Goal: Transaction & Acquisition: Purchase product/service

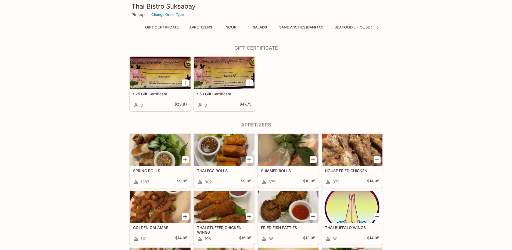
click at [185, 159] on icon "Add SPRING ROLLS" at bounding box center [185, 160] width 4 height 4
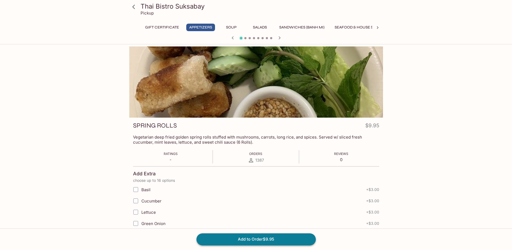
click at [272, 235] on button "Add to Order $9.95" at bounding box center [255, 239] width 119 height 12
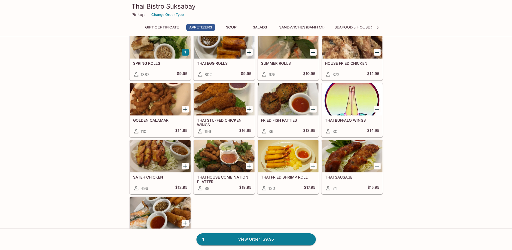
scroll to position [134, 0]
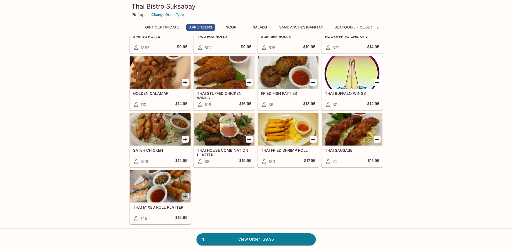
click at [185, 198] on icon "Add THAI MIXED ROLL PLATTER" at bounding box center [185, 196] width 6 height 6
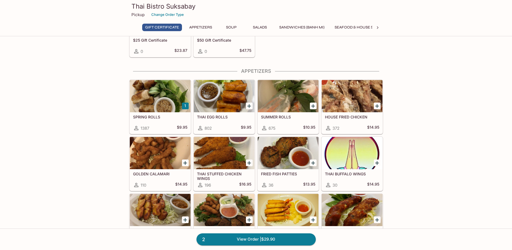
scroll to position [0, 0]
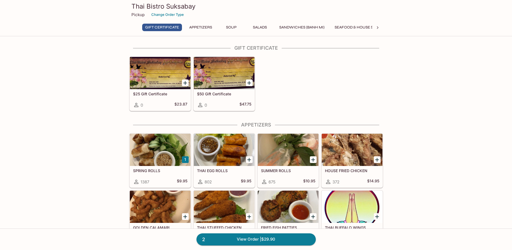
click at [230, 28] on button "Soup" at bounding box center [231, 28] width 24 height 8
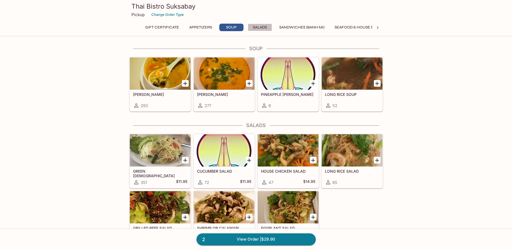
click at [267, 28] on button "Salads" at bounding box center [260, 28] width 24 height 8
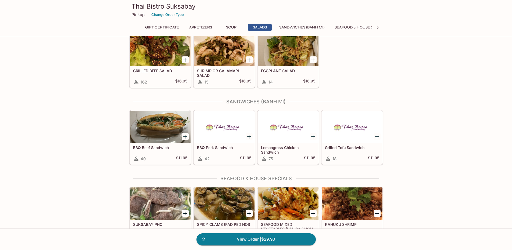
scroll to position [508, 0]
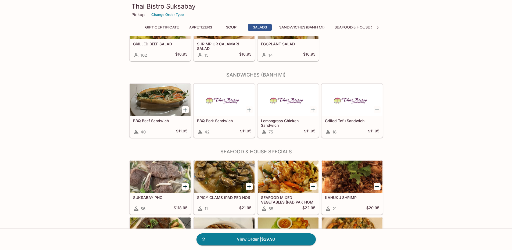
click at [183, 107] on icon "Add BBQ Beef Sandwich" at bounding box center [185, 110] width 6 height 6
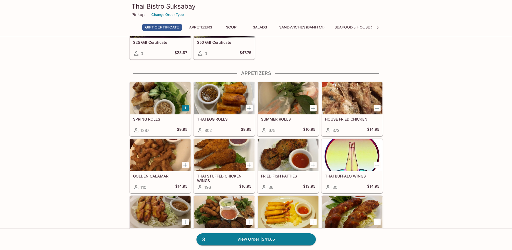
scroll to position [0, 0]
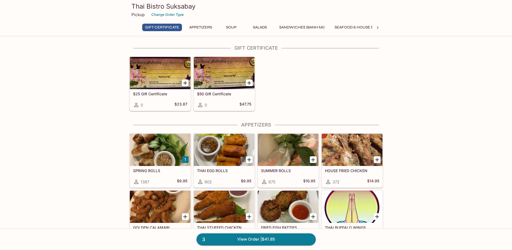
click at [311, 158] on icon "Add SUMMER ROLLS" at bounding box center [313, 160] width 6 height 6
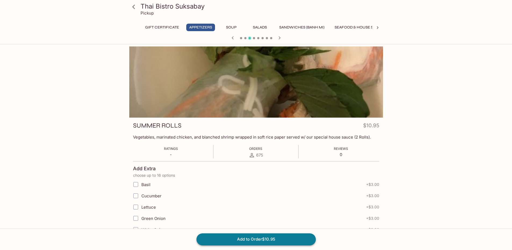
click at [268, 240] on button "Add to Order $10.95" at bounding box center [255, 239] width 119 height 12
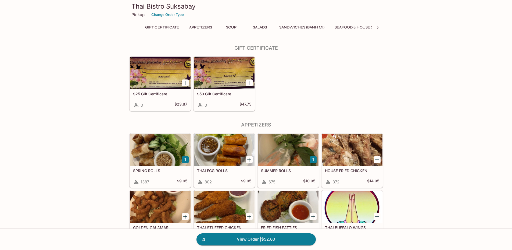
click at [375, 28] on icon at bounding box center [377, 27] width 5 height 5
click at [325, 26] on button "Rice" at bounding box center [320, 28] width 24 height 8
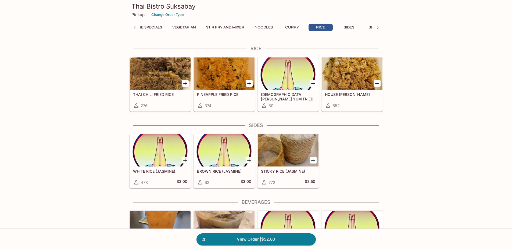
scroll to position [1478, 0]
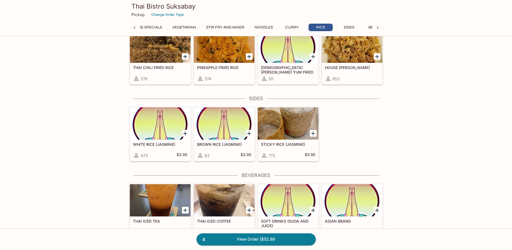
click at [310, 135] on icon "Add STICKY RICE (JASMINE)" at bounding box center [313, 133] width 6 height 6
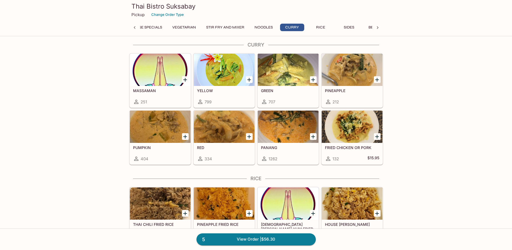
scroll to position [1397, 0]
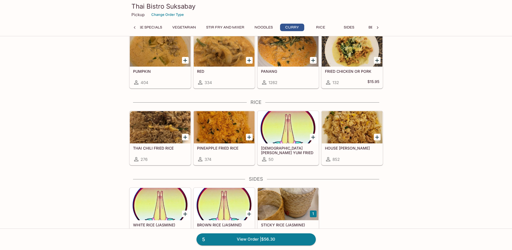
click at [250, 62] on icon "Add RED" at bounding box center [249, 60] width 6 height 6
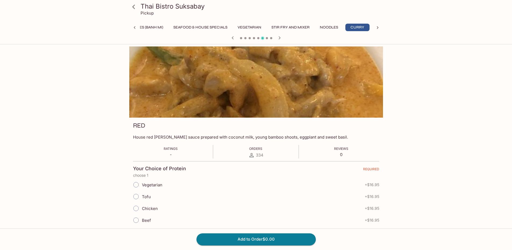
scroll to position [107, 0]
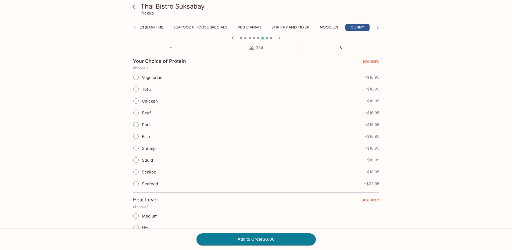
click at [136, 100] on input "Chicken" at bounding box center [135, 100] width 11 height 11
radio input "true"
click at [248, 241] on button "Add to Order $16.95" at bounding box center [255, 239] width 119 height 12
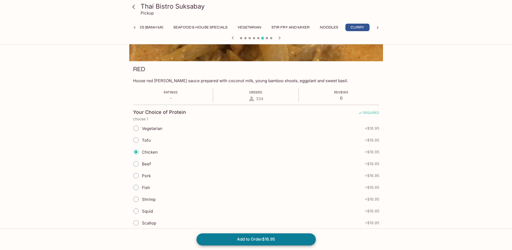
scroll to position [163, 0]
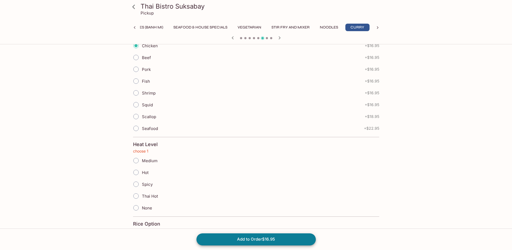
click at [138, 162] on input "Medium" at bounding box center [135, 160] width 11 height 11
radio input "true"
click at [238, 237] on button "Add to Order $16.95" at bounding box center [255, 239] width 119 height 12
click at [242, 239] on button "Add to Order $16.95" at bounding box center [255, 239] width 119 height 12
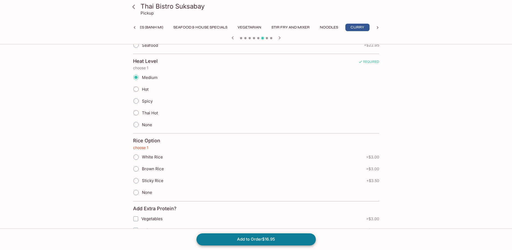
scroll to position [255, 0]
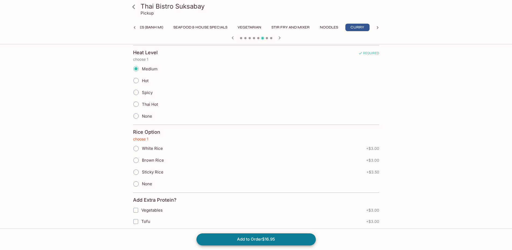
click at [135, 151] on input "White Rice" at bounding box center [135, 148] width 11 height 11
radio input "true"
click at [244, 238] on button "Add to Order $19.95" at bounding box center [255, 239] width 119 height 12
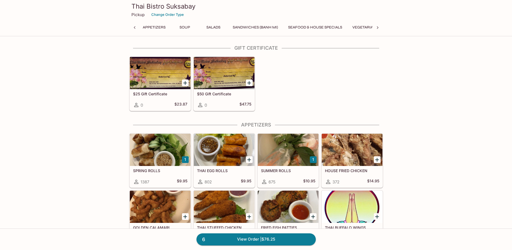
scroll to position [0, 2]
click at [378, 29] on icon at bounding box center [377, 27] width 5 height 5
drag, startPoint x: 290, startPoint y: 29, endPoint x: 287, endPoint y: 24, distance: 6.5
click at [287, 24] on button "Curry" at bounding box center [290, 28] width 24 height 8
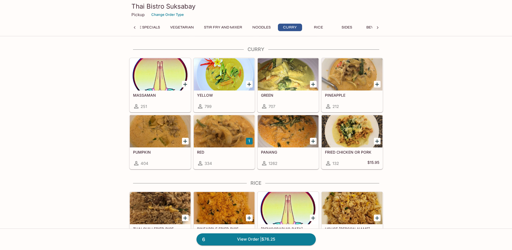
scroll to position [1317, 0]
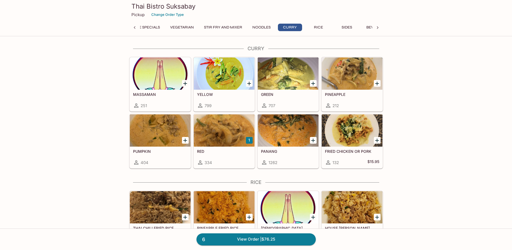
click at [313, 142] on icon "Add PANANG" at bounding box center [313, 141] width 4 height 4
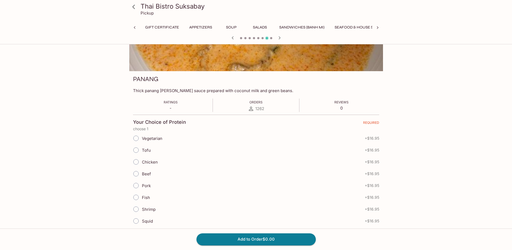
scroll to position [0, 161]
click at [136, 163] on input "Chicken" at bounding box center [135, 161] width 11 height 11
radio input "true"
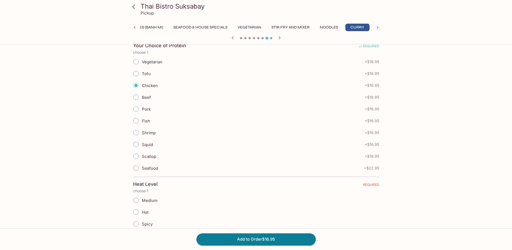
scroll to position [134, 0]
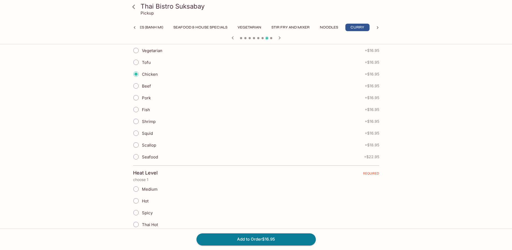
click at [136, 190] on input "Medium" at bounding box center [135, 188] width 11 height 11
radio input "true"
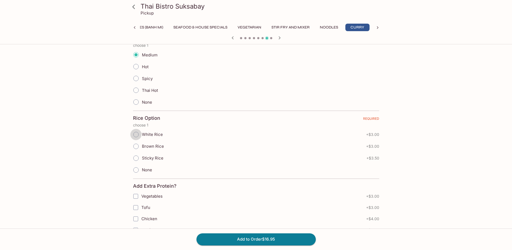
click at [136, 135] on input "White Rice" at bounding box center [135, 134] width 11 height 11
radio input "true"
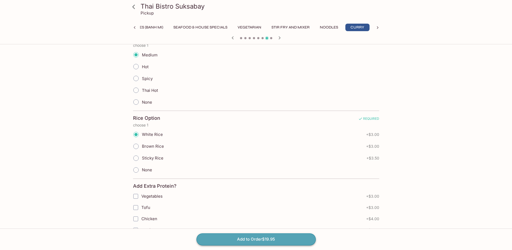
click at [249, 243] on button "Add to Order $19.95" at bounding box center [255, 239] width 119 height 12
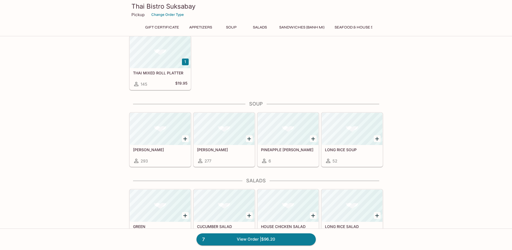
scroll to position [166, 0]
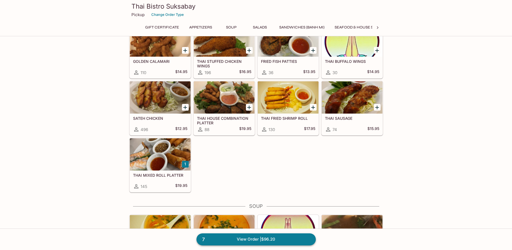
click at [268, 240] on link "7 View Order | $96.20" at bounding box center [255, 239] width 119 height 12
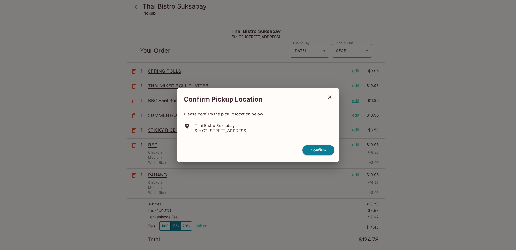
click at [330, 100] on button "close" at bounding box center [329, 97] width 13 height 13
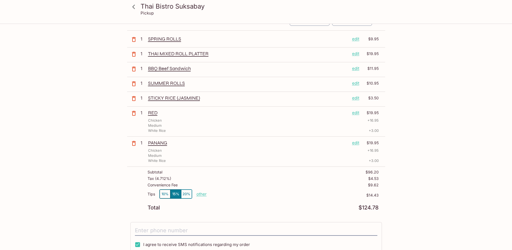
scroll to position [81, 0]
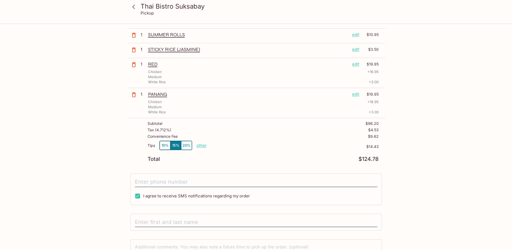
click at [198, 147] on p "other" at bounding box center [201, 145] width 10 height 5
click at [243, 146] on p "$14.43" at bounding box center [310, 146] width 135 height 4
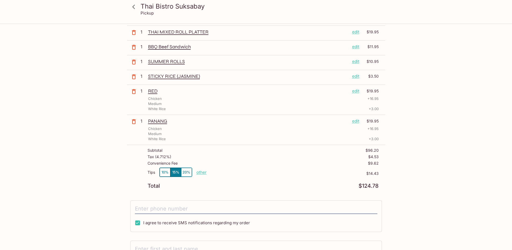
click at [152, 173] on p "Tips" at bounding box center [151, 172] width 8 height 4
click at [161, 172] on button "10%" at bounding box center [165, 172] width 11 height 9
click at [199, 172] on p "other" at bounding box center [201, 172] width 10 height 5
click at [176, 175] on button "15%" at bounding box center [175, 172] width 11 height 9
click at [207, 179] on div "Tips 10% 15% 20% other $14.43" at bounding box center [262, 176] width 231 height 16
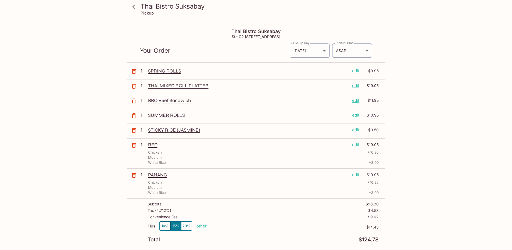
click at [353, 131] on p "edit" at bounding box center [355, 130] width 7 height 6
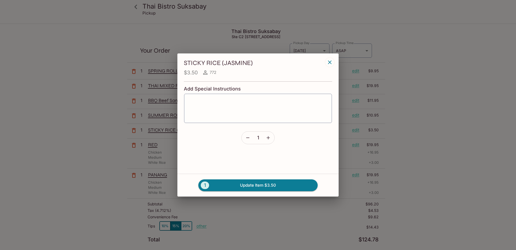
click at [264, 139] on button "button" at bounding box center [268, 138] width 12 height 12
click at [259, 186] on button "2 Update Item $7.00" at bounding box center [257, 185] width 119 height 12
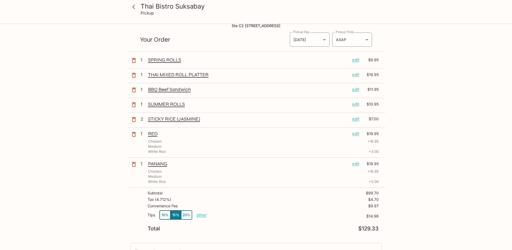
scroll to position [27, 0]
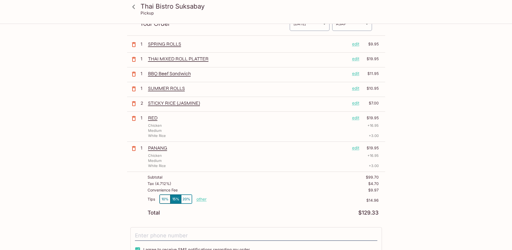
click at [135, 9] on icon at bounding box center [133, 6] width 9 height 9
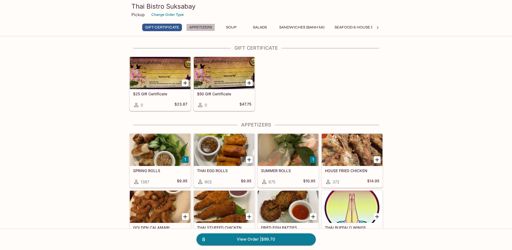
click at [196, 30] on button "Appetizers" at bounding box center [200, 28] width 29 height 8
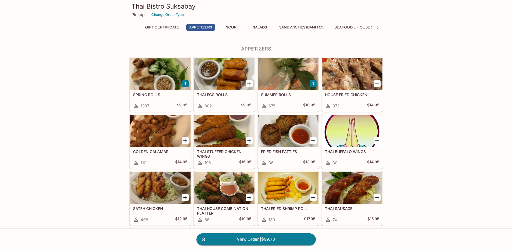
scroll to position [76, 0]
click at [187, 196] on icon "Add SATEH CHICKEN" at bounding box center [185, 197] width 6 height 6
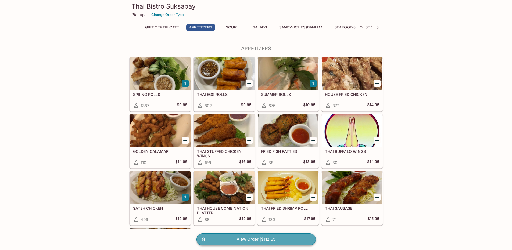
click at [273, 238] on link "9 View Order | $112.65" at bounding box center [255, 239] width 119 height 12
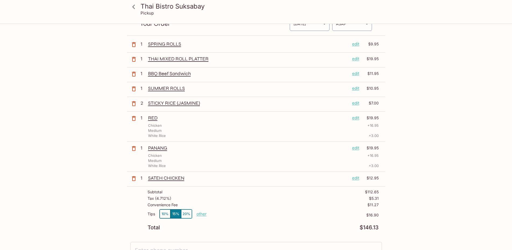
scroll to position [107, 0]
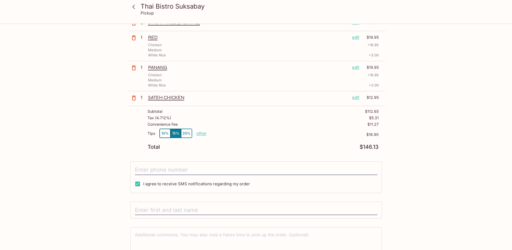
click at [201, 135] on p "other" at bounding box center [201, 133] width 10 height 5
drag, startPoint x: 240, startPoint y: 134, endPoint x: 217, endPoint y: 134, distance: 22.6
click at [185, 133] on div "Tips 10% 15% 20% Done 16.90" at bounding box center [195, 135] width 96 height 12
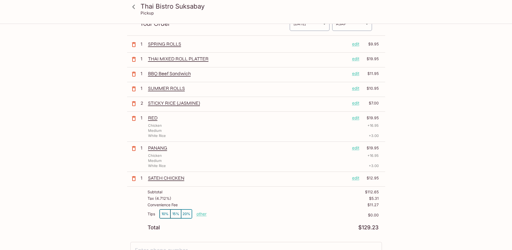
scroll to position [0, 0]
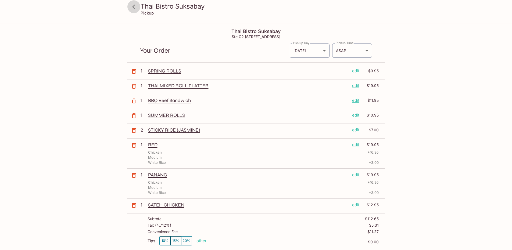
click at [133, 6] on icon at bounding box center [133, 7] width 3 height 4
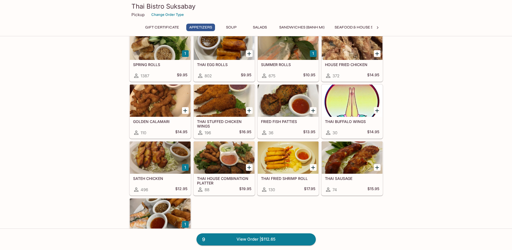
scroll to position [107, 0]
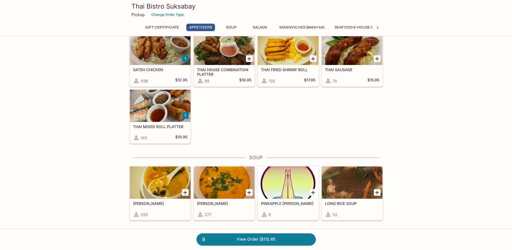
click at [302, 28] on button "Sandwiches (Banh Mi)" at bounding box center [301, 28] width 51 height 8
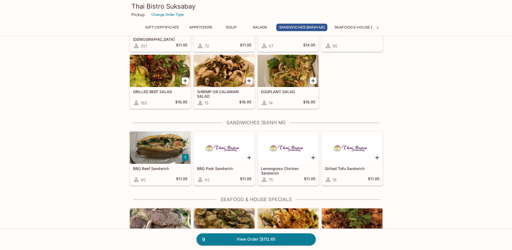
click at [345, 28] on button "Seafood & House Specials" at bounding box center [361, 28] width 60 height 8
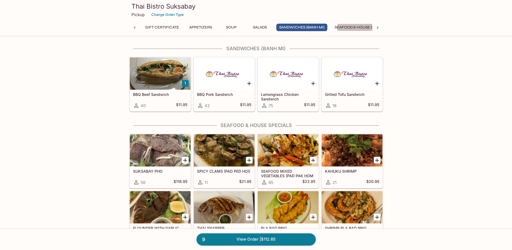
scroll to position [0, 21]
click at [376, 26] on icon at bounding box center [377, 27] width 5 height 5
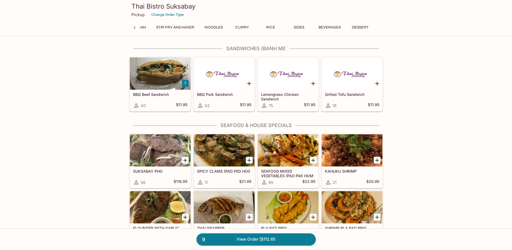
click at [376, 26] on div "Gift Certificate Appetizers Soup Salads Sandwiches (Banh Mi) Seafood & House Sp…" at bounding box center [256, 29] width 254 height 11
click at [206, 28] on button "Noodles" at bounding box center [213, 28] width 24 height 8
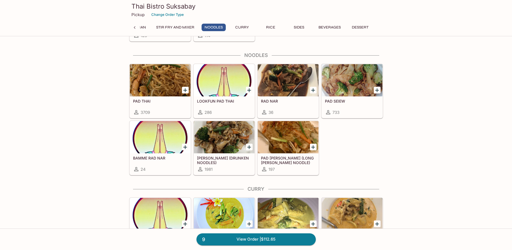
scroll to position [1183, 0]
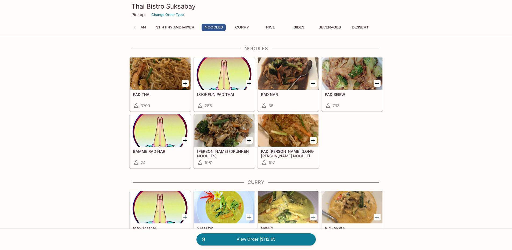
click at [187, 85] on icon "Add PAD THAI" at bounding box center [185, 83] width 6 height 6
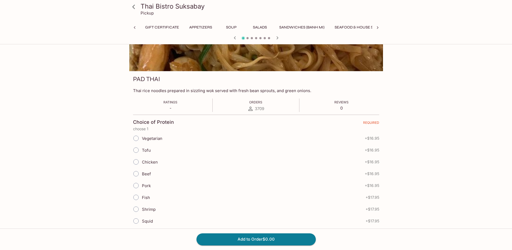
scroll to position [0, 133]
click at [137, 161] on input "Chicken" at bounding box center [135, 161] width 11 height 11
radio input "true"
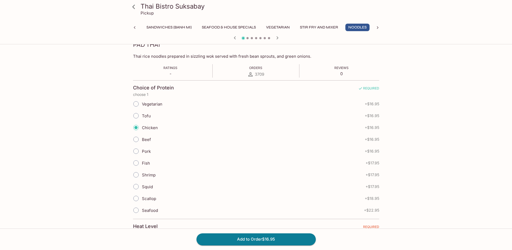
scroll to position [161, 0]
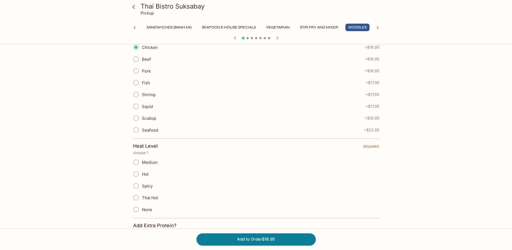
click at [136, 163] on input "Medium" at bounding box center [135, 162] width 11 height 11
radio input "true"
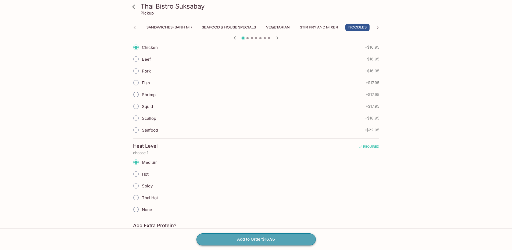
click at [224, 238] on button "Add to Order $16.95" at bounding box center [255, 239] width 119 height 12
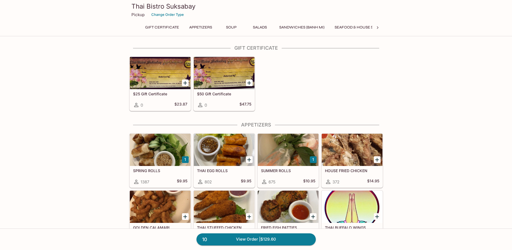
scroll to position [114, 0]
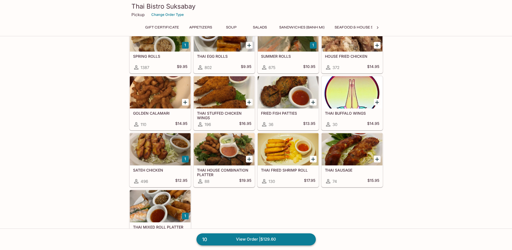
click at [251, 241] on link "10 View Order | $129.60" at bounding box center [255, 239] width 119 height 12
